Goal: Consume media (video, audio): Consume media (video, audio)

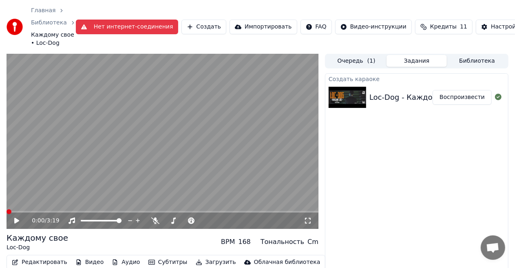
click at [445, 92] on button "Воспроизвести" at bounding box center [462, 97] width 59 height 15
click at [308, 222] on icon at bounding box center [308, 221] width 8 height 7
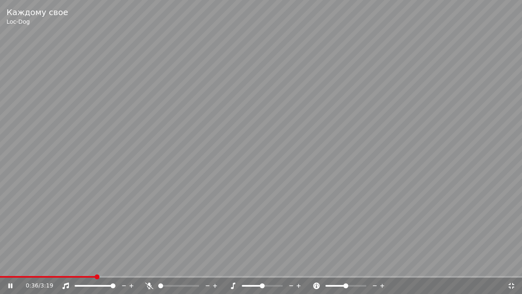
click at [386, 182] on video at bounding box center [261, 147] width 522 height 294
click at [510, 268] on icon at bounding box center [511, 285] width 8 height 7
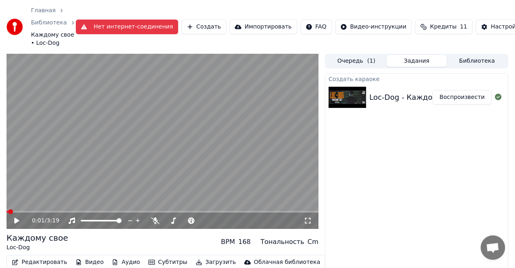
click at [8, 211] on span at bounding box center [10, 212] width 5 height 5
click at [13, 222] on icon at bounding box center [22, 221] width 19 height 7
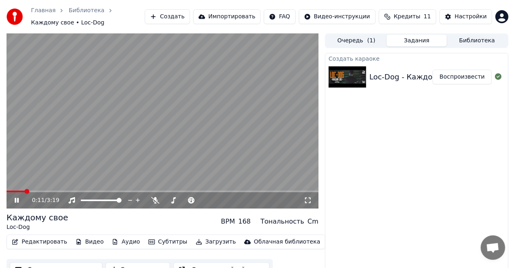
click at [116, 143] on video at bounding box center [163, 120] width 312 height 175
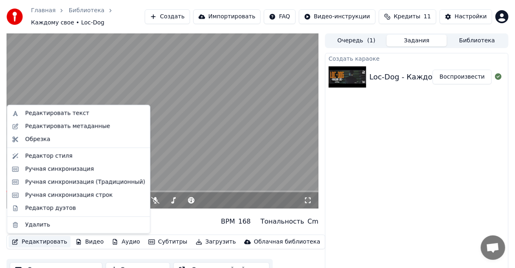
click at [37, 243] on button "Редактировать" at bounding box center [40, 241] width 62 height 11
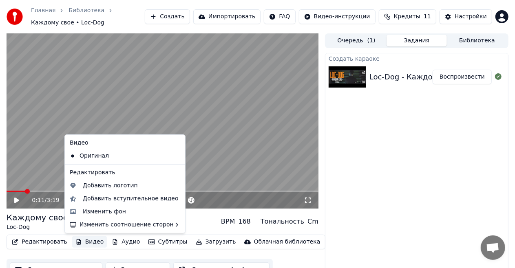
click at [407, 162] on div "Создать караоке Loc-Dog - Каждому свое (караоке) Воспроизвести" at bounding box center [416, 167] width 183 height 228
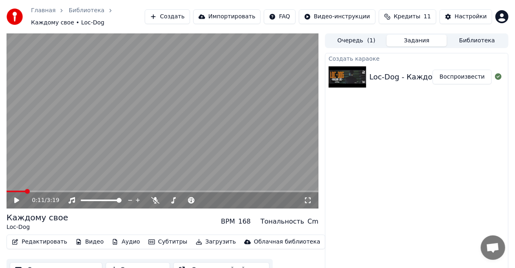
click at [48, 244] on button "Редактировать" at bounding box center [40, 241] width 62 height 11
click at [411, 164] on div "Создать караоке Loc-Dog - Каждому свое (караоке) Воспроизвести" at bounding box center [416, 167] width 183 height 228
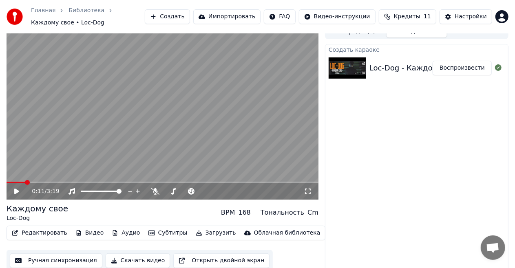
scroll to position [13, 0]
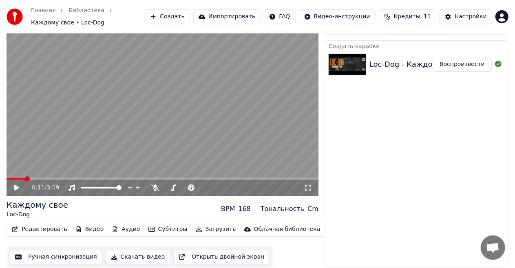
click at [51, 230] on button "Редактировать" at bounding box center [40, 229] width 62 height 11
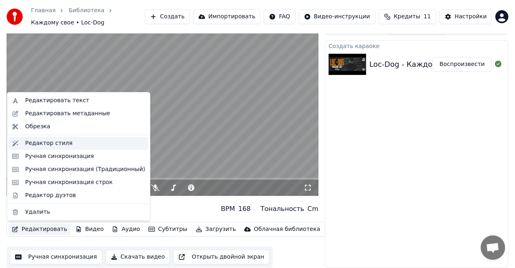
click at [46, 145] on div "Редактор стиля" at bounding box center [48, 143] width 47 height 8
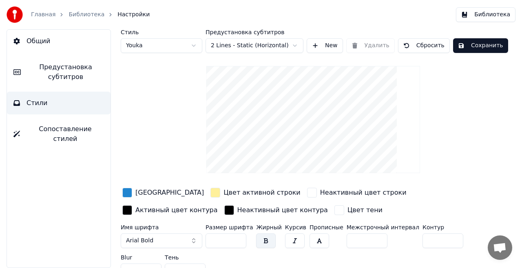
click at [287, 45] on html "Главная Библиотека Настройки Библиотека Общий Предустановка субтитров Стили Соп…" at bounding box center [261, 134] width 522 height 268
click at [467, 103] on html "Главная Библиотека Настройки Библиотека Общий Предустановка субтитров Стили Соп…" at bounding box center [261, 134] width 522 height 268
click at [181, 44] on html "Главная Библиотека Настройки Библиотека Общий Предустановка субтитров Стили Соп…" at bounding box center [261, 134] width 522 height 268
click at [172, 42] on html "Главная Библиотека Настройки Библиотека Общий Предустановка субтитров Стили Соп…" at bounding box center [261, 134] width 522 height 268
click at [164, 46] on html "Главная Библиотека Настройки Библиотека Общий Предустановка субтитров Стили Соп…" at bounding box center [261, 134] width 522 height 268
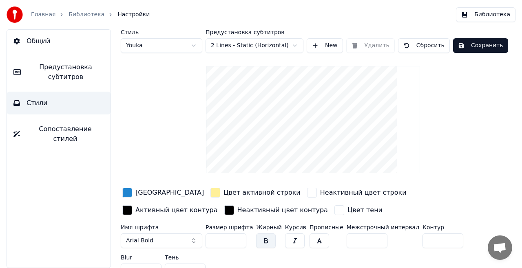
click at [73, 78] on span "Предустановка субтитров" at bounding box center [65, 72] width 77 height 20
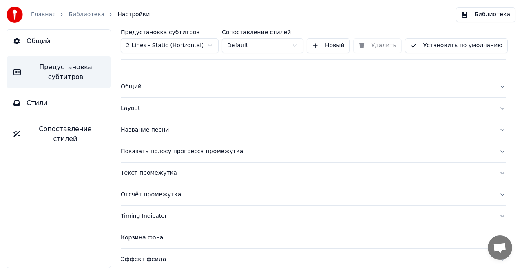
click at [147, 131] on div "Название песни" at bounding box center [307, 130] width 372 height 8
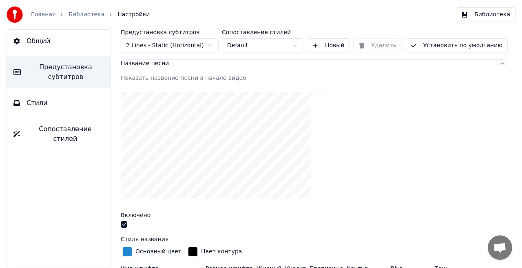
scroll to position [77, 0]
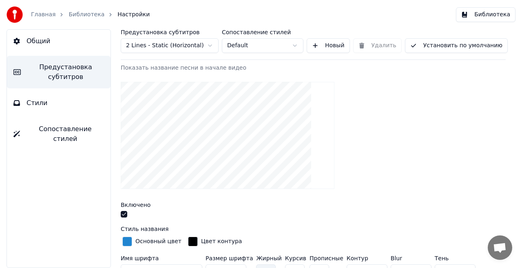
click at [122, 214] on button "button" at bounding box center [124, 214] width 7 height 7
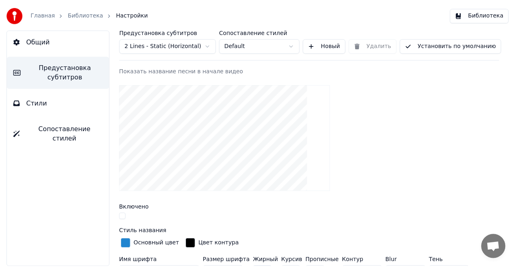
scroll to position [0, 0]
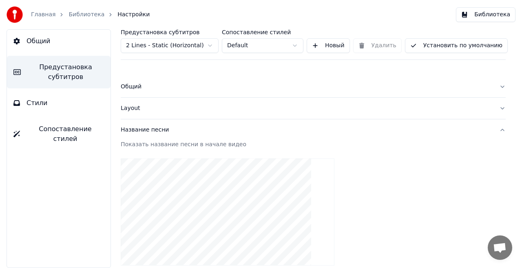
click at [495, 127] on button "Название песни" at bounding box center [313, 129] width 385 height 21
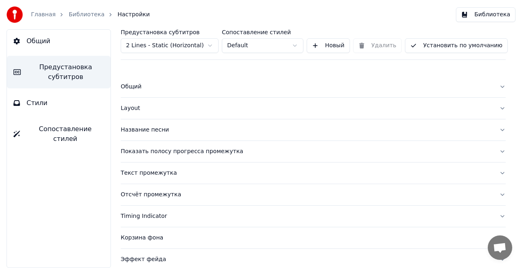
click at [46, 44] on span "Общий" at bounding box center [39, 41] width 24 height 10
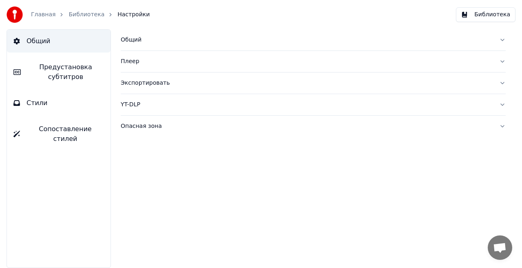
click at [45, 14] on link "Главная" at bounding box center [43, 15] width 24 height 8
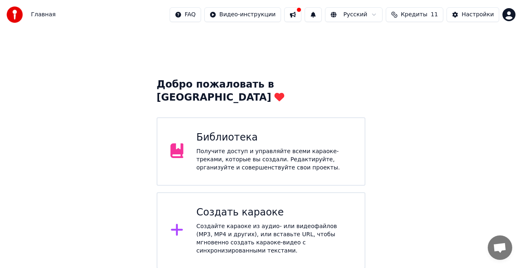
click at [248, 131] on div "Библиотека" at bounding box center [274, 137] width 155 height 13
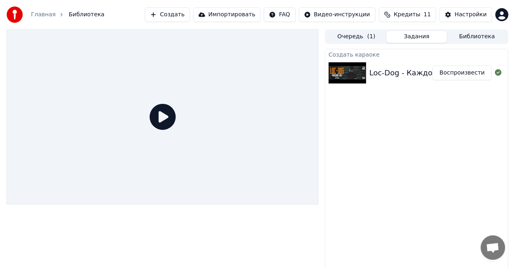
click at [350, 78] on img at bounding box center [348, 72] width 38 height 21
click at [459, 74] on button "Воспроизвести" at bounding box center [462, 73] width 59 height 15
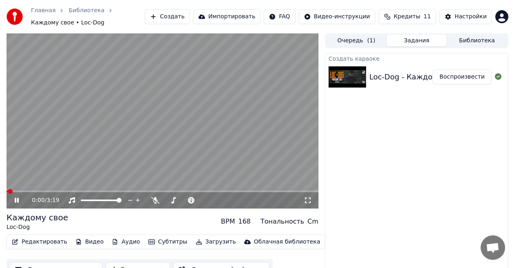
click at [150, 146] on video at bounding box center [163, 120] width 312 height 175
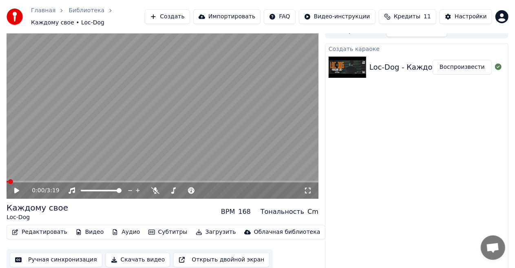
scroll to position [13, 0]
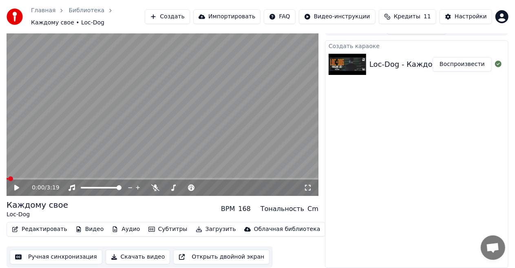
click at [138, 259] on button "Скачать видео" at bounding box center [138, 257] width 65 height 15
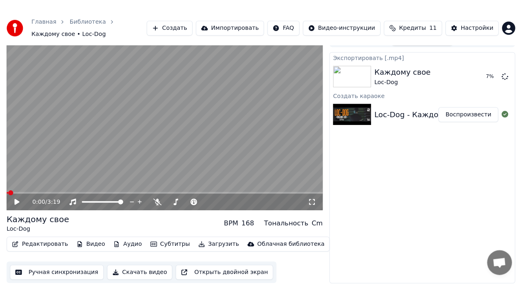
scroll to position [0, 0]
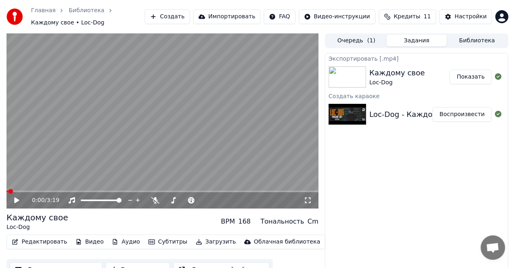
click at [469, 107] on button "Воспроизвести" at bounding box center [462, 114] width 59 height 15
click at [310, 198] on icon at bounding box center [308, 201] width 6 height 6
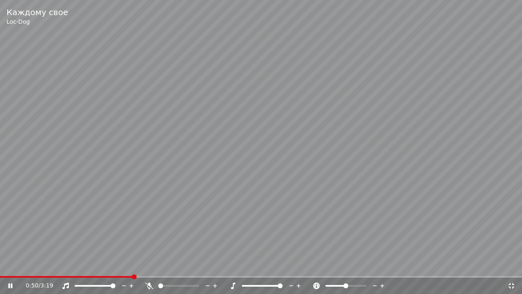
click at [283, 268] on span at bounding box center [280, 285] width 5 height 5
click at [254, 208] on video at bounding box center [261, 147] width 522 height 294
click at [0, 268] on div "1:20 / 3:19" at bounding box center [261, 285] width 522 height 16
click at [0, 268] on span at bounding box center [0, 277] width 0 height 2
